Goal: Task Accomplishment & Management: Manage account settings

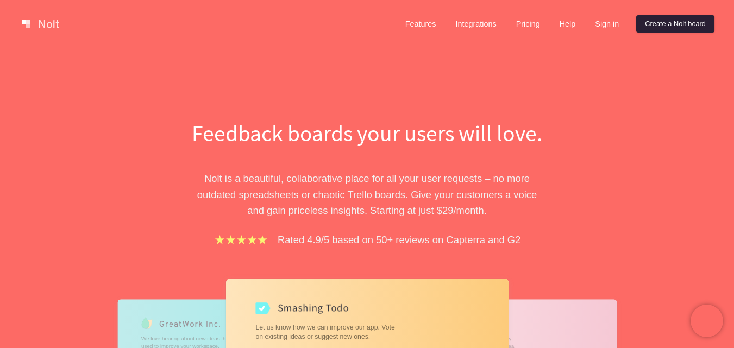
click at [671, 25] on link "Create a Nolt board" at bounding box center [675, 23] width 78 height 17
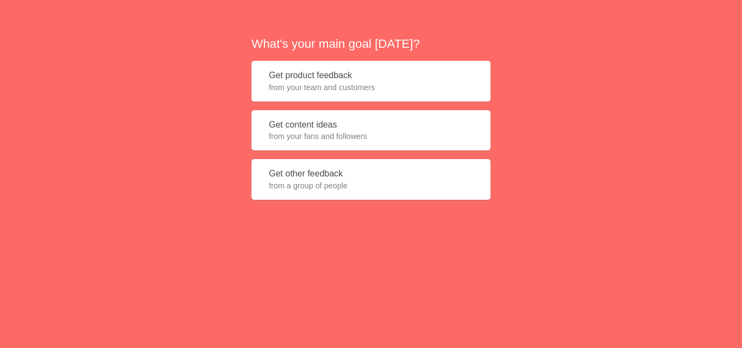
click at [414, 134] on span "from your fans and followers" at bounding box center [371, 136] width 204 height 11
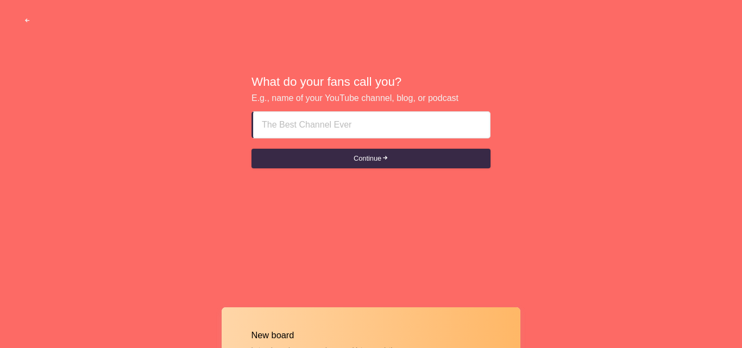
click at [414, 134] on input at bounding box center [372, 125] width 220 height 26
type input "h"
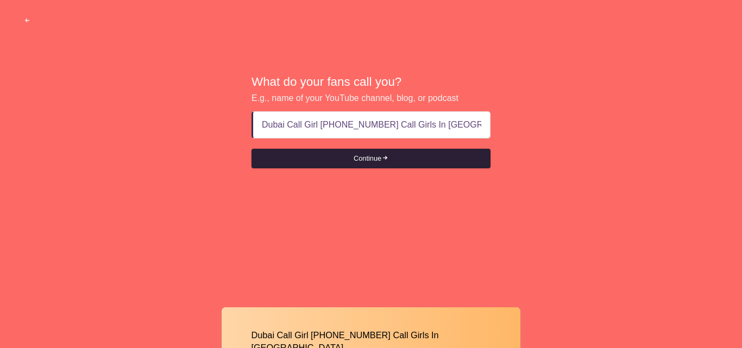
click at [429, 149] on button "Continue" at bounding box center [371, 159] width 239 height 20
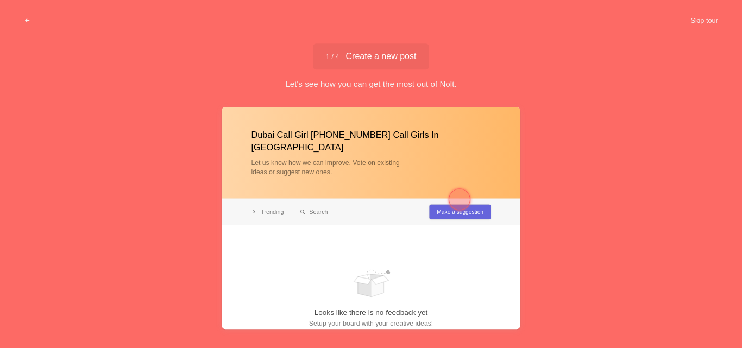
type input "Dubai Call Girl +971528786472 Call Girls In Dubai"
click at [371, 62] on div "1 / 4 Create a new post Create a new post" at bounding box center [371, 56] width 117 height 26
click at [462, 191] on div at bounding box center [460, 200] width 22 height 22
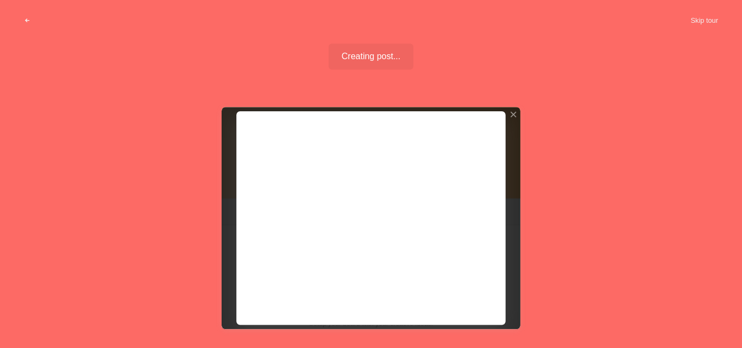
click at [462, 191] on div at bounding box center [371, 218] width 299 height 222
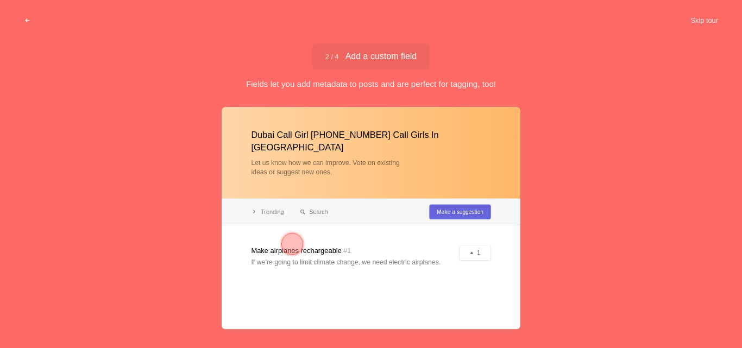
click at [309, 241] on div at bounding box center [292, 243] width 39 height 39
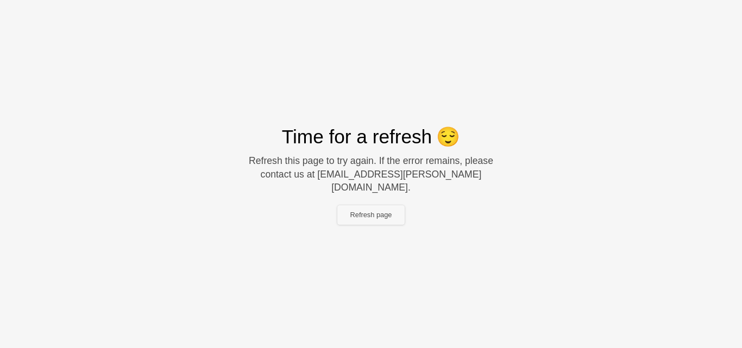
click at [377, 205] on button "Refresh page" at bounding box center [371, 215] width 68 height 20
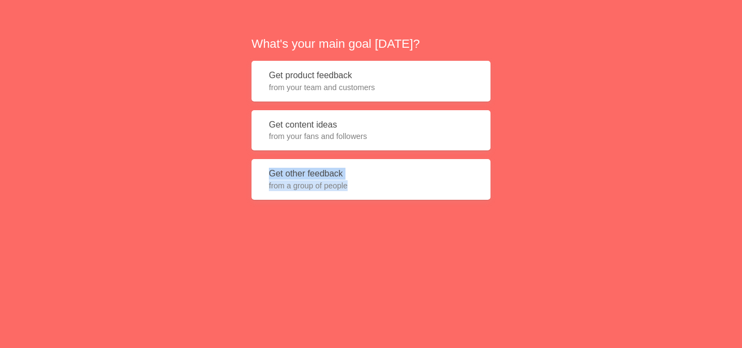
drag, startPoint x: 742, startPoint y: 150, endPoint x: 742, endPoint y: 227, distance: 77.2
click at [742, 227] on div "What's your main goal [DATE]? Get product feedback from your team and customers…" at bounding box center [371, 122] width 742 height 244
click at [609, 204] on div "What's your main goal [DATE]? Get product feedback from your team and customers…" at bounding box center [371, 122] width 742 height 244
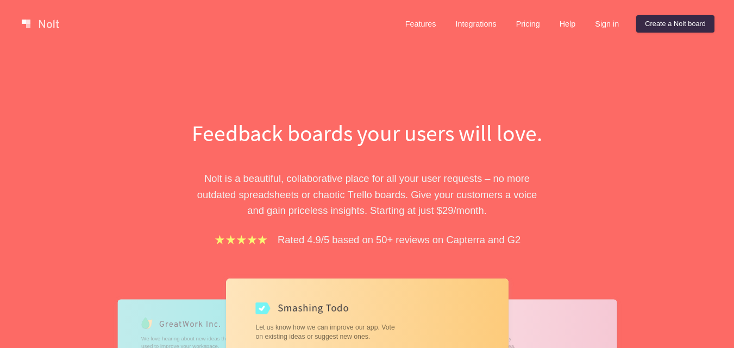
click at [38, 19] on link at bounding box center [40, 23] width 46 height 17
click at [610, 22] on link "Sign in" at bounding box center [606, 23] width 41 height 17
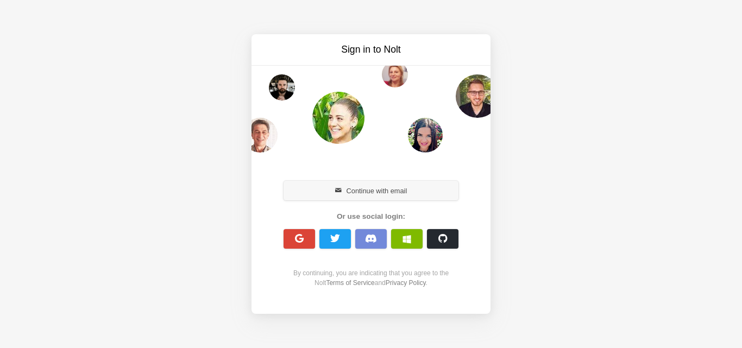
click at [417, 195] on button "Continue with email" at bounding box center [371, 191] width 175 height 20
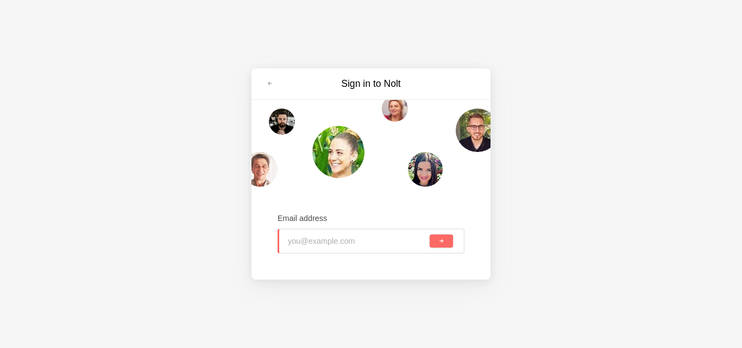
click at [367, 240] on input "email" at bounding box center [358, 241] width 140 height 24
type input "[EMAIL_ADDRESS][DOMAIN_NAME]"
click at [438, 242] on button "submit" at bounding box center [441, 241] width 23 height 13
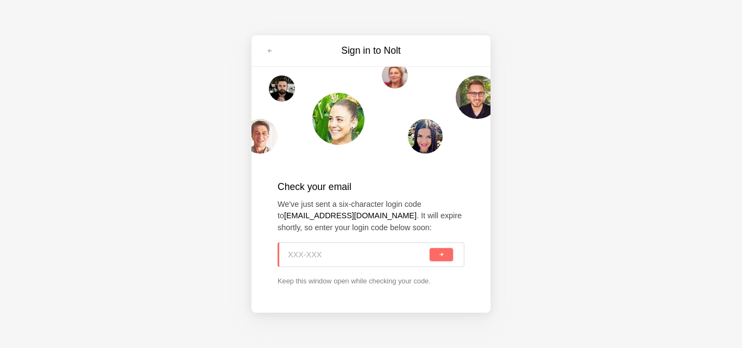
click at [328, 256] on input at bounding box center [358, 255] width 140 height 24
paste input "8SA-G1Z"
type input "8SA-G1Z"
click at [443, 256] on span "submit" at bounding box center [442, 255] width 6 height 6
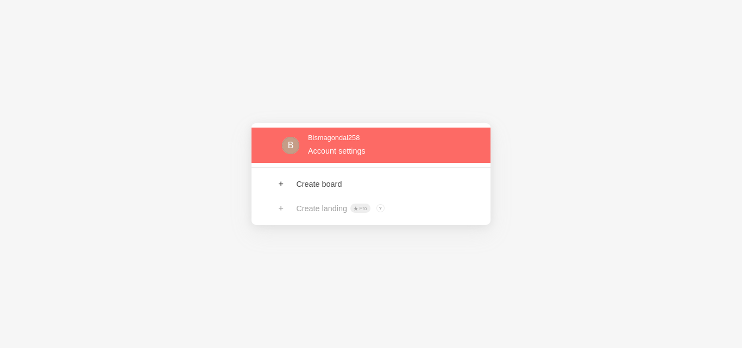
click at [363, 142] on link at bounding box center [371, 145] width 239 height 35
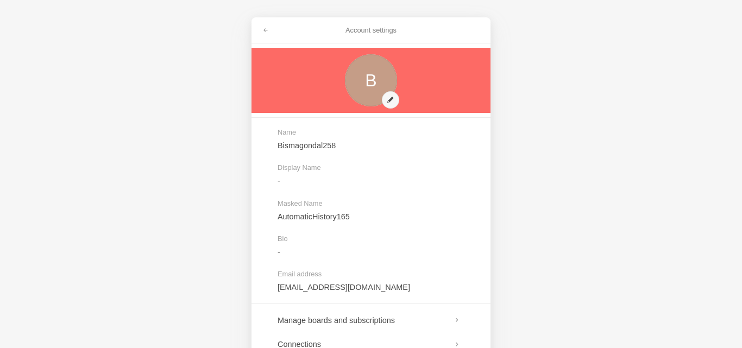
click at [388, 102] on link at bounding box center [371, 80] width 239 height 65
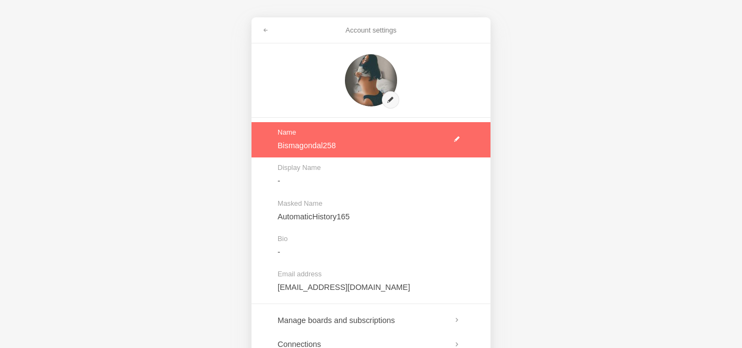
click at [403, 155] on link at bounding box center [371, 139] width 239 height 35
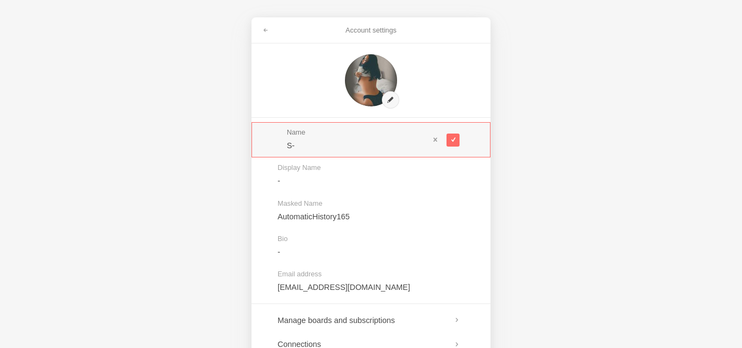
type input "S"
click at [398, 146] on input "DC-20 Dubai Call Girls +971-52-8786-472 Best Esc0rt Service 7" at bounding box center [358, 145] width 142 height 11
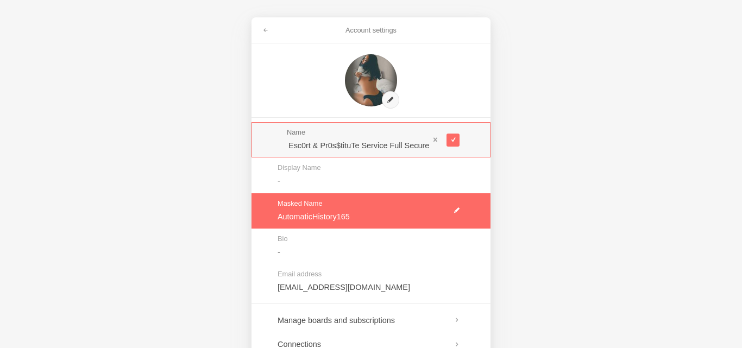
type input "DC-20 [GEOGRAPHIC_DATA] Call Girls [PHONE_NUMBER] Best Esc0rt & Pr0s$tituTe Ser…"
click at [413, 193] on link at bounding box center [371, 210] width 239 height 35
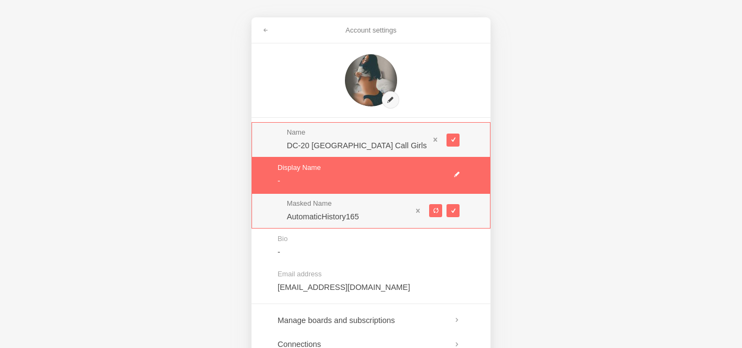
click at [393, 180] on link at bounding box center [371, 175] width 239 height 35
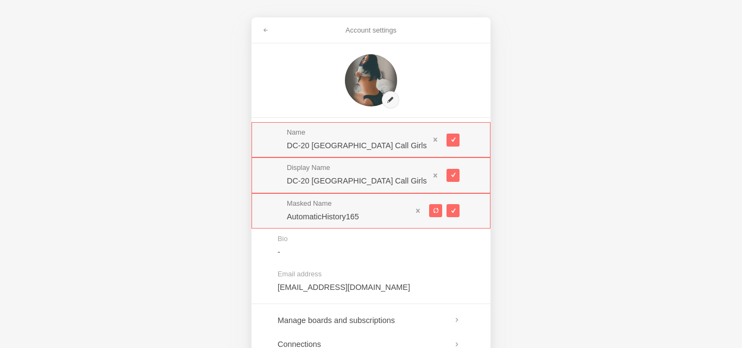
scroll to position [0, 231]
type input "DC-20 Dubai Call Girls +971-52-8786-472 Best Esc0rt & Pr0s$tituTe Service Full …"
click at [452, 177] on span at bounding box center [453, 175] width 6 height 6
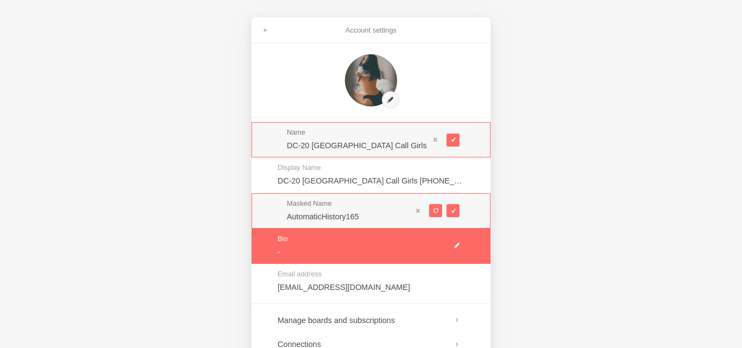
click at [396, 247] on link at bounding box center [371, 246] width 239 height 35
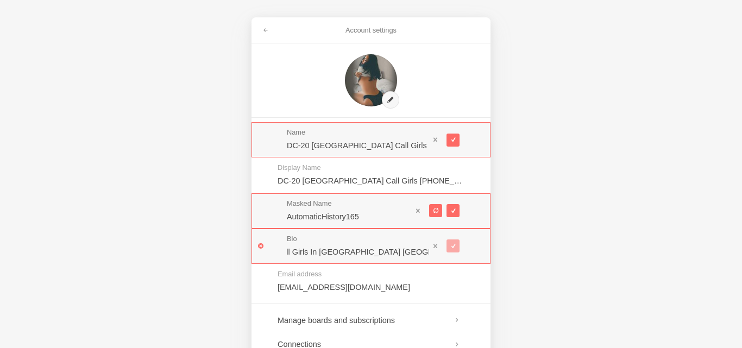
scroll to position [0, 1352]
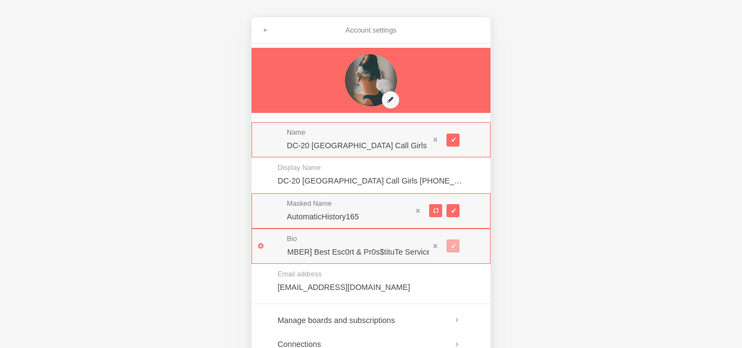
type input "DC-20 Dubai Call Girls +971-52-8786-472 Best Esc0rt & Pr0s$tituTe Service Full …"
click at [312, 100] on link at bounding box center [371, 80] width 239 height 65
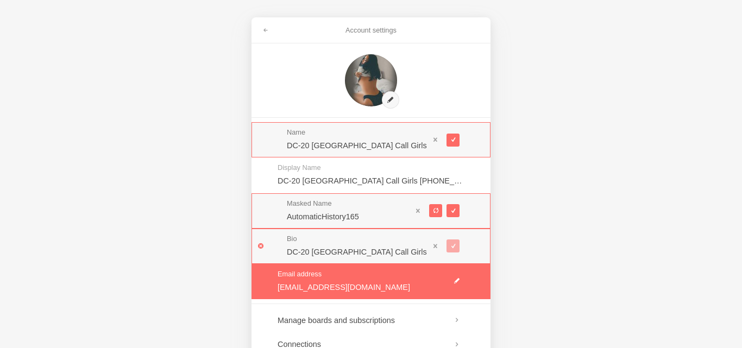
click at [261, 298] on link at bounding box center [371, 281] width 239 height 35
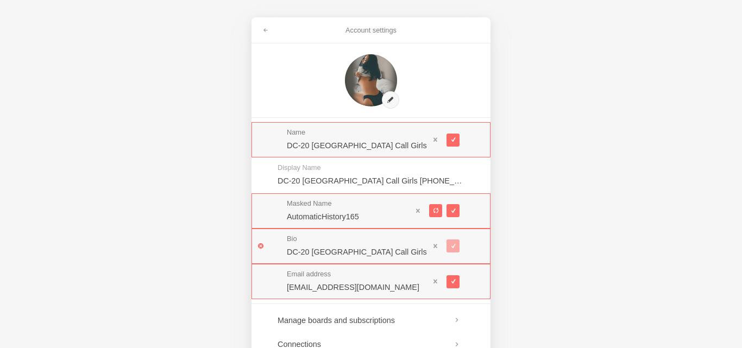
drag, startPoint x: 742, startPoint y: 173, endPoint x: 742, endPoint y: 231, distance: 58.1
click at [742, 231] on div "Account settings Name DC-20 Dubai Call Girls +971-52-8786-472 Best Esc0rt & Pr0…" at bounding box center [371, 174] width 742 height 348
drag, startPoint x: 742, startPoint y: 288, endPoint x: 742, endPoint y: 335, distance: 47.3
click at [742, 335] on div "Account settings Name DC-20 Dubai Call Girls +971-52-8786-472 Best Esc0rt & Pr0…" at bounding box center [371, 174] width 742 height 348
click at [355, 30] on h3 "Account settings" at bounding box center [370, 31] width 191 height 10
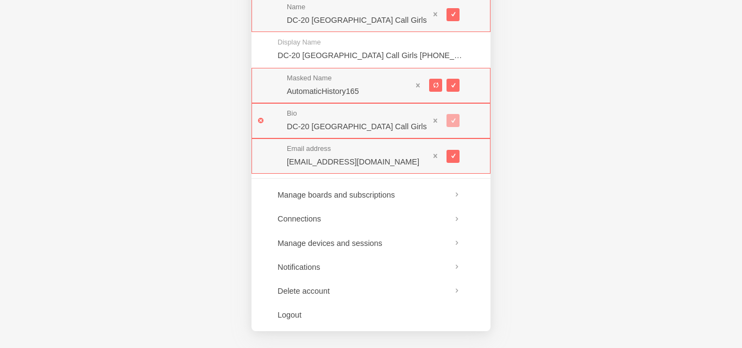
scroll to position [126, 0]
click at [537, 232] on div "Account settings Name DC-20 Dubai Call Girls +971-52-8786-472 Best Esc0rt & Pr0…" at bounding box center [371, 174] width 742 height 348
click at [454, 85] on span at bounding box center [453, 85] width 6 height 6
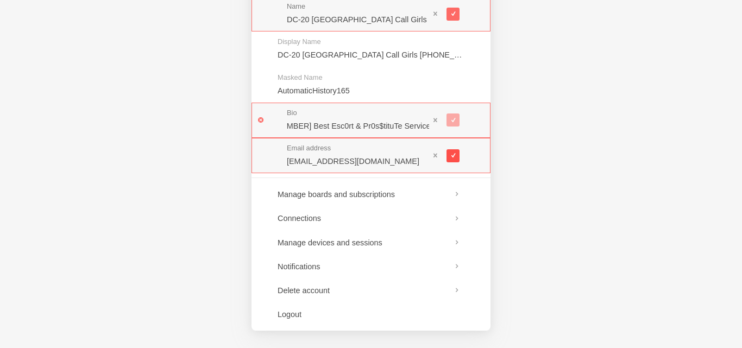
scroll to position [0, 0]
click at [451, 157] on span at bounding box center [453, 156] width 6 height 6
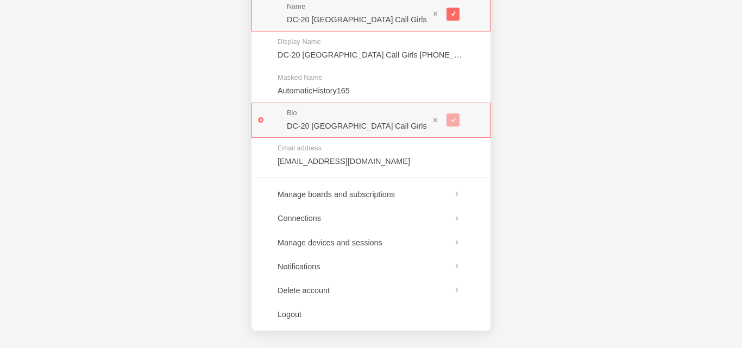
click at [451, 120] on div at bounding box center [444, 120] width 30 height 22
click at [451, 122] on div at bounding box center [444, 120] width 30 height 22
click at [402, 126] on input "DC-20 Dubai Call Girls +971-52-8786-472 Best Esc0rt & Pr0s$tituTe Service Full …" at bounding box center [358, 126] width 142 height 11
paste input "DC-20 [GEOGRAPHIC_DATA] Call Girls [PHONE_NUMBER] Best Esc0rt & Pr0s$tituTe Ser…"
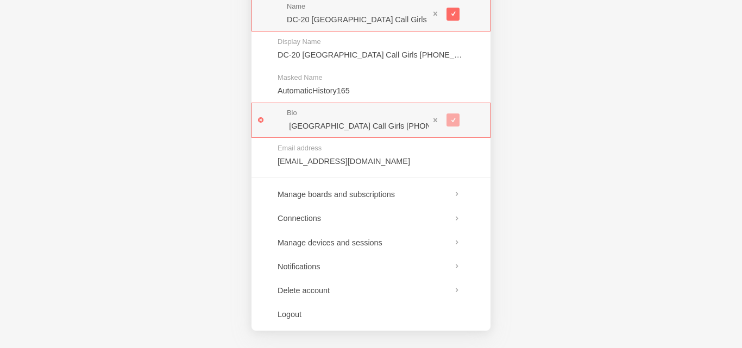
paste input "DC-20 [GEOGRAPHIC_DATA] Call Girls [PHONE_NUMBER] Best Esc0rt & Pr0s$tituTe Ser…"
paste input "DC-20 Dubai Call Girls +971-52-8786-472 Best Esc0rt & Pr0s$tituTe Service Full …"
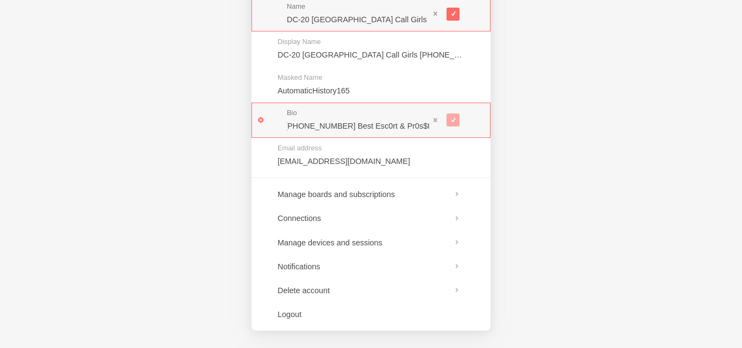
paste input "DC-20 Dubai Call Girls +971-52-8786-472 Best Esc0rt & Pr0s$tituTe Service Full …"
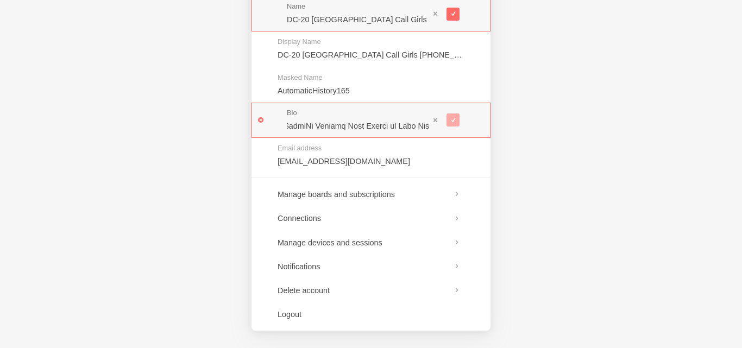
paste input "DC-20 Dubai Call Girls +971-52-8786-472 Best Esc0rt & Pr0s$tituTe Service Full …"
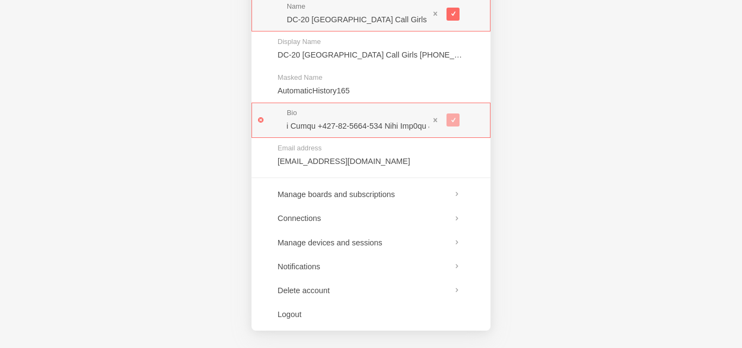
paste input "DC-20 Dubai Call Girls +971-52-8786-472 Best Esc0rt & Pr0s$tituTe Service Full …"
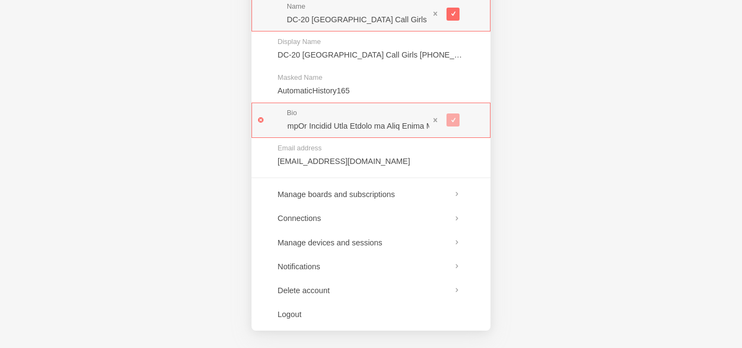
paste input "DC-20 Dubai Call Girls +971-52-8786-472 Best Esc0rt & Pr0s$tituTe Service Full …"
type input "DC-20 Dubai Call Girls +971-52-8786-472 Best Esc0rt & Pr0s$tituTe Service Full …"
click at [260, 121] on div "Bio" at bounding box center [371, 120] width 239 height 35
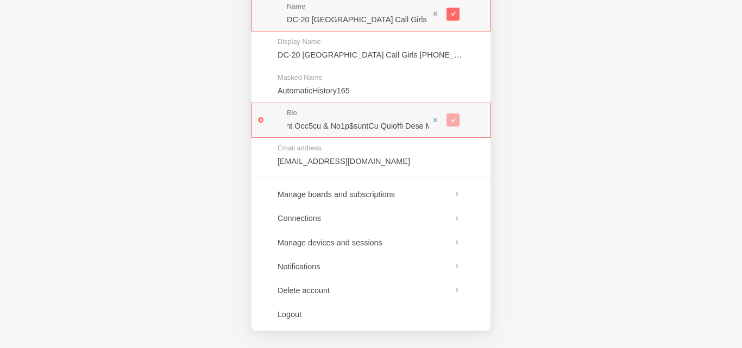
scroll to position [0, 0]
click at [260, 120] on div "Bio" at bounding box center [371, 120] width 239 height 35
click at [428, 121] on input "text" at bounding box center [358, 126] width 142 height 11
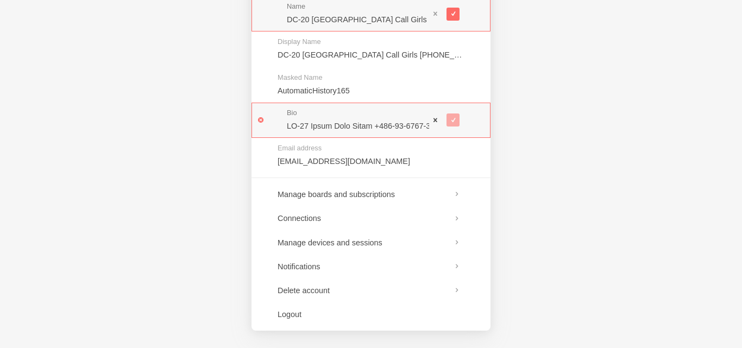
click at [437, 117] on span at bounding box center [436, 120] width 8 height 8
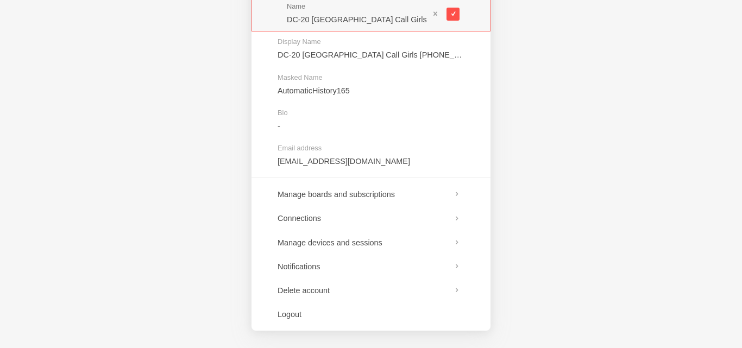
click at [453, 12] on span at bounding box center [453, 14] width 6 height 6
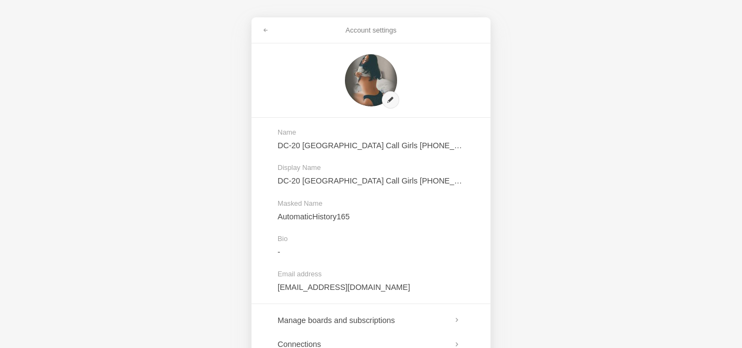
click at [537, 160] on div "Account settings Name DC-20 Dubai Call Girls +971-52-8786-472 Best Esc0rt & Pr0…" at bounding box center [371, 174] width 742 height 348
drag, startPoint x: 742, startPoint y: 163, endPoint x: 742, endPoint y: 273, distance: 109.8
click at [742, 273] on div "Account settings Name DC-20 Dubai Call Girls +971-52-8786-472 Best Esc0rt & Pr0…" at bounding box center [371, 174] width 742 height 348
drag, startPoint x: 742, startPoint y: 361, endPoint x: 742, endPoint y: 369, distance: 8.2
click at [742, 0] on html "Sorry, we don't support your browser. Install a modern browser Account settings…" at bounding box center [371, 0] width 742 height 0
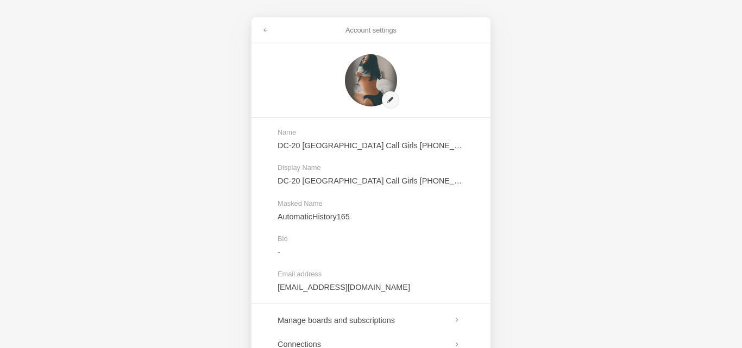
drag, startPoint x: 606, startPoint y: 193, endPoint x: 626, endPoint y: 276, distance: 84.9
click at [618, 246] on div "Account settings Name DC-20 Dubai Call Girls +971-52-8786-472 Best Esc0rt & Pr0…" at bounding box center [371, 174] width 742 height 348
click at [540, 234] on div "Account settings Name DC-20 Dubai Call Girls +971-52-8786-472 Best Esc0rt & Pr0…" at bounding box center [371, 174] width 742 height 348
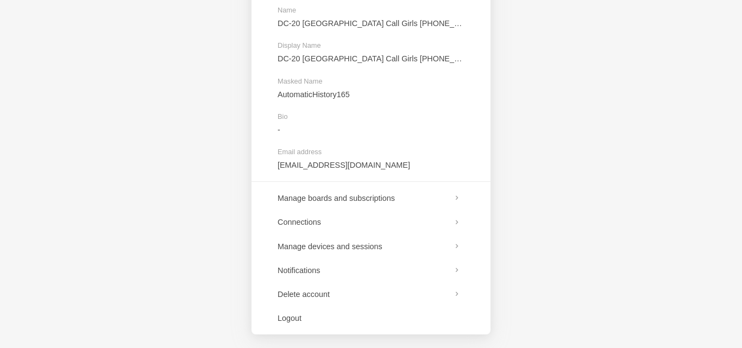
scroll to position [126, 0]
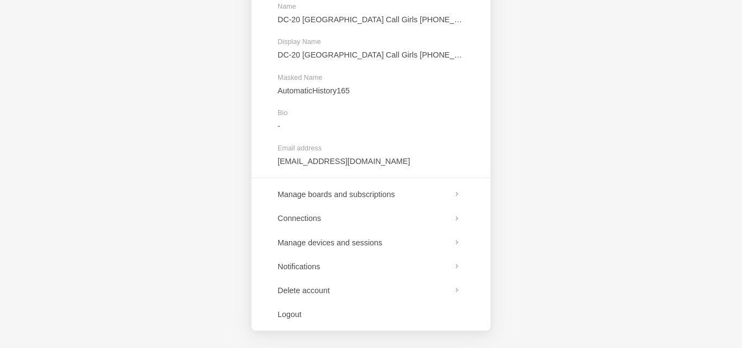
click at [557, 253] on div "Account settings Name DC-20 Dubai Call Girls +971-52-8786-472 Best Esc0rt & Pr0…" at bounding box center [371, 174] width 742 height 348
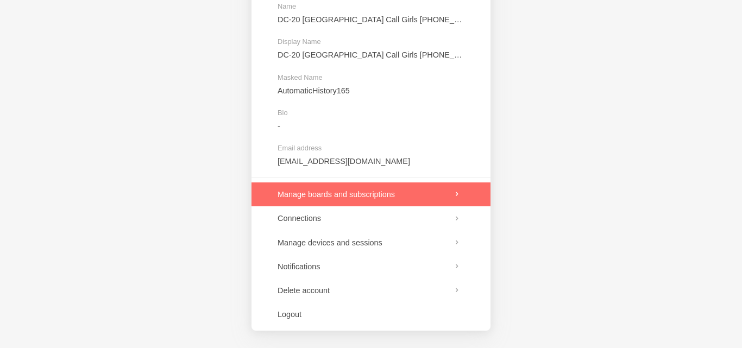
click at [427, 190] on link at bounding box center [371, 195] width 239 height 24
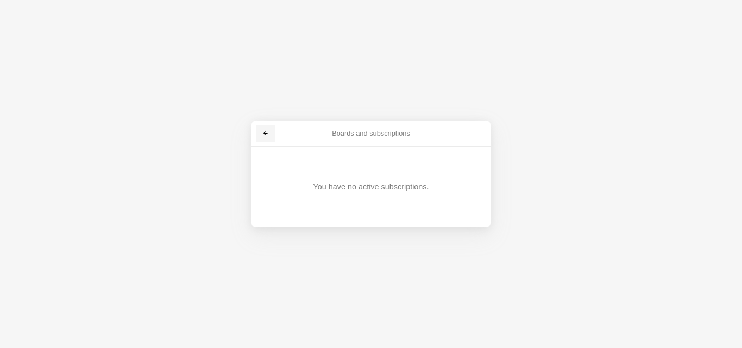
click at [264, 135] on span at bounding box center [265, 133] width 7 height 7
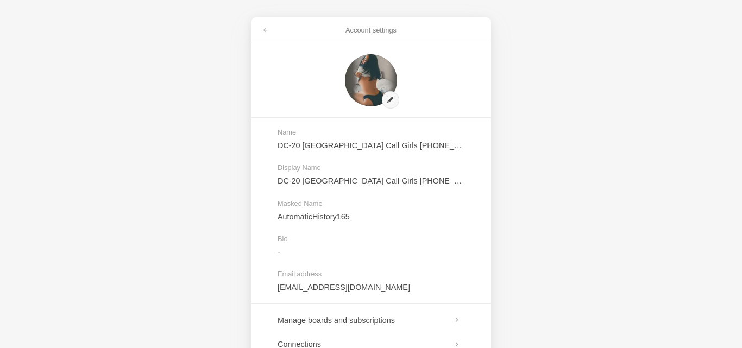
click at [641, 225] on div "Account settings Name DC-20 Dubai Call Girls +971-52-8786-472 Best Esc0rt & Pr0…" at bounding box center [371, 174] width 742 height 348
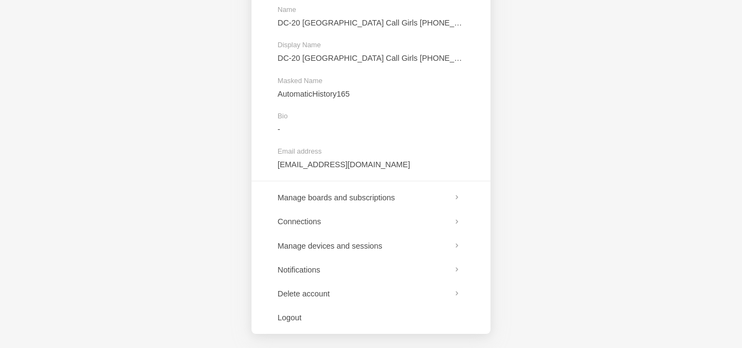
scroll to position [126, 0]
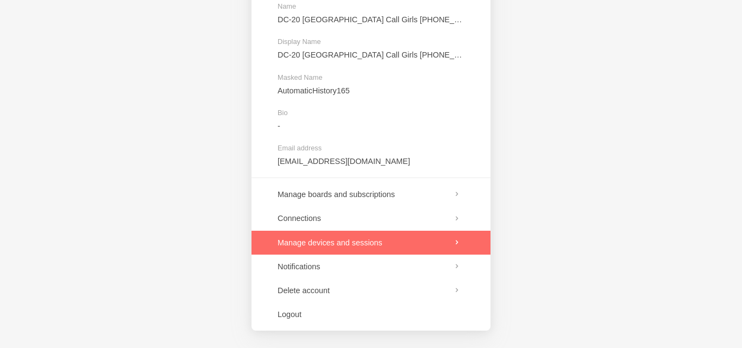
click at [460, 242] on link at bounding box center [371, 243] width 239 height 24
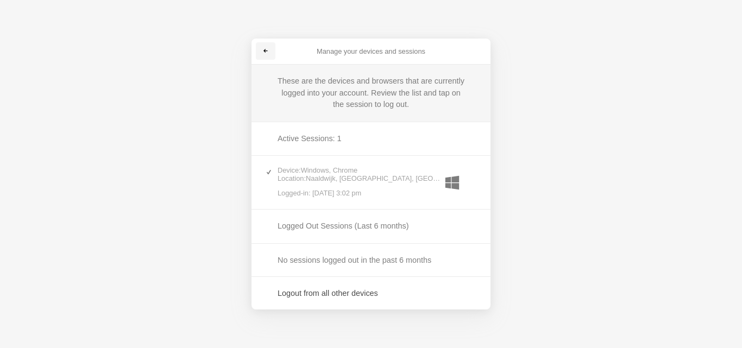
click at [261, 56] on link at bounding box center [266, 50] width 20 height 17
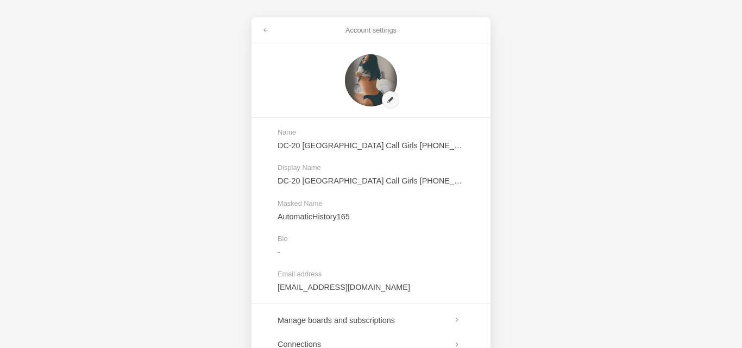
click at [172, 86] on div "Account settings Name DC-20 Dubai Call Girls +971-52-8786-472 Best Esc0rt & Pr0…" at bounding box center [371, 174] width 742 height 348
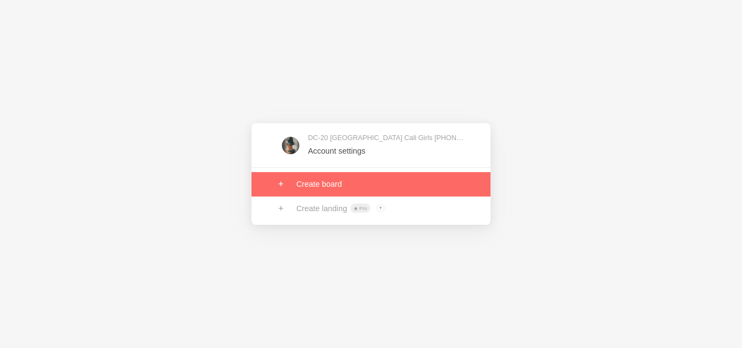
click at [332, 191] on link at bounding box center [371, 184] width 239 height 24
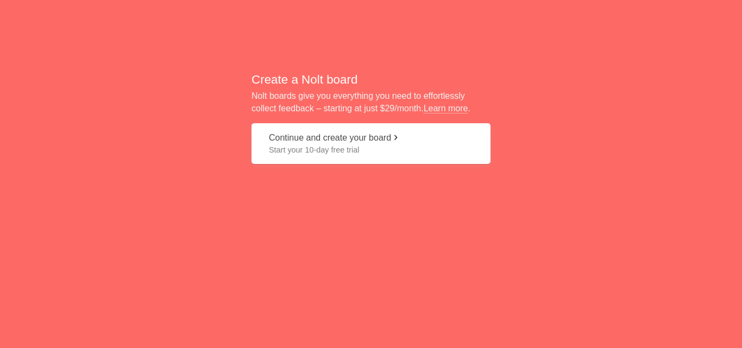
click at [341, 139] on button "Continue and create your board Start your 10-day free trial" at bounding box center [371, 143] width 239 height 41
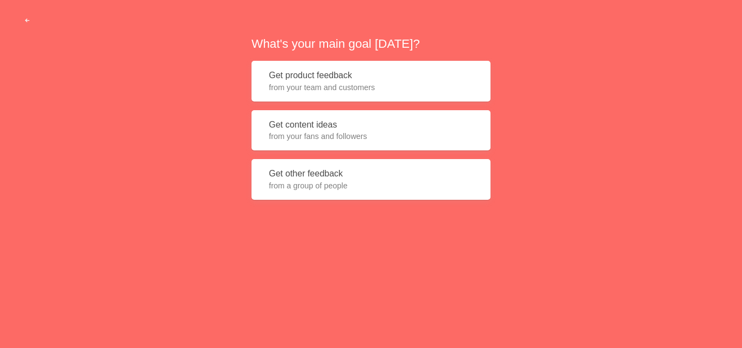
click at [85, 187] on div "What's your main goal [DATE]? Get product feedback from your team and customers…" at bounding box center [371, 122] width 742 height 244
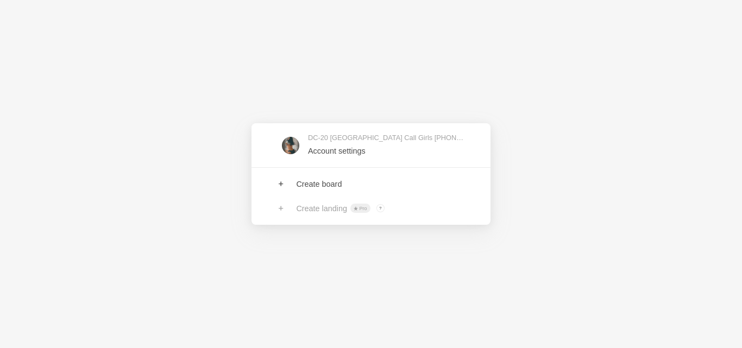
click at [427, 60] on div "DC-20 Dubai Call Girls +971-52-8786-472 Best Esc0rt & Pr0s$tituTe Service Full …" at bounding box center [371, 174] width 742 height 348
click at [432, 62] on div "DC-20 Dubai Call Girls +971-52-8786-472 Best Esc0rt & Pr0s$tituTe Service Full …" at bounding box center [371, 174] width 742 height 348
